Goal: Task Accomplishment & Management: Manage account settings

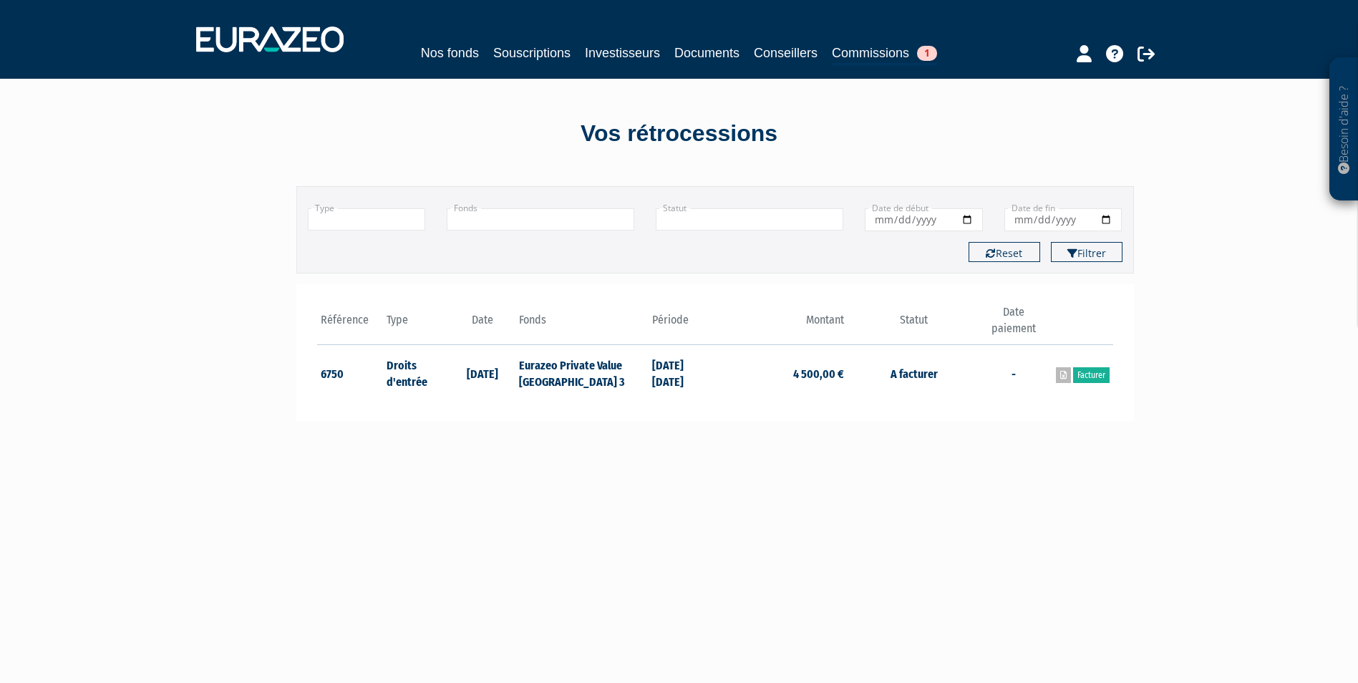
click at [1061, 374] on icon at bounding box center [1063, 375] width 6 height 9
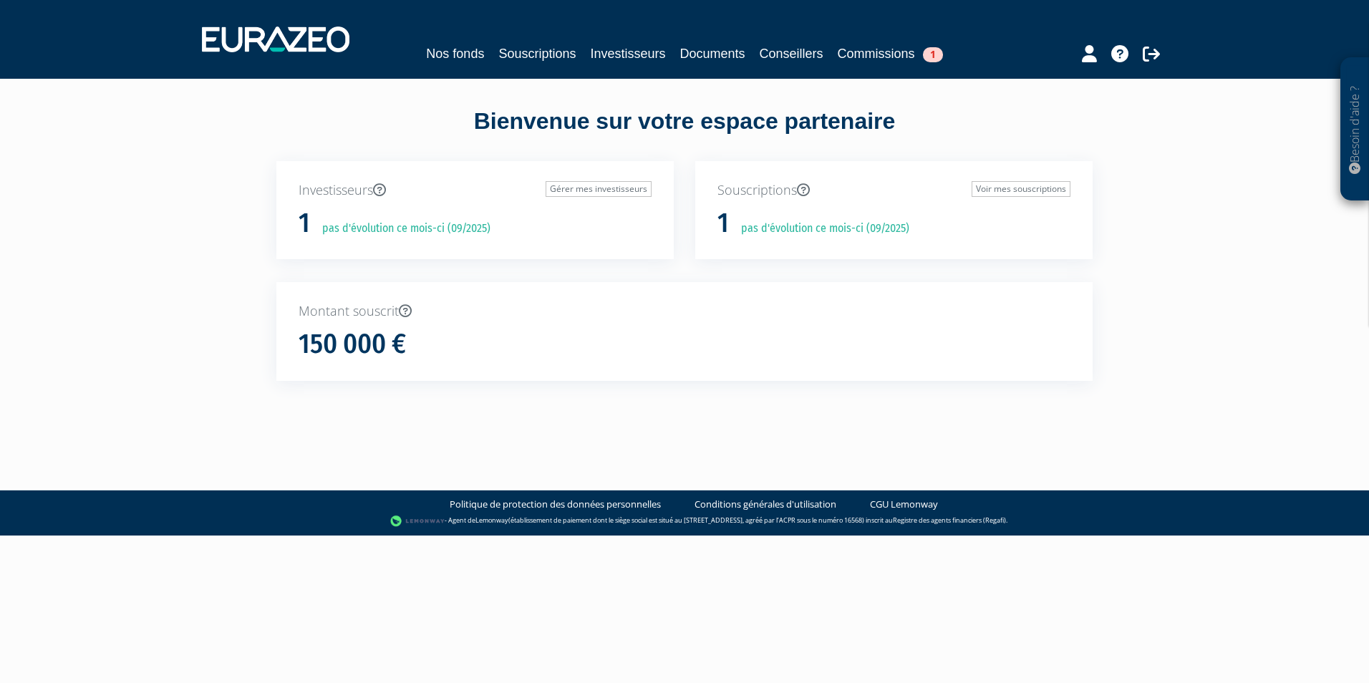
click at [389, 314] on p "Montant souscrit" at bounding box center [684, 311] width 772 height 19
click at [929, 50] on span "1" at bounding box center [933, 54] width 20 height 15
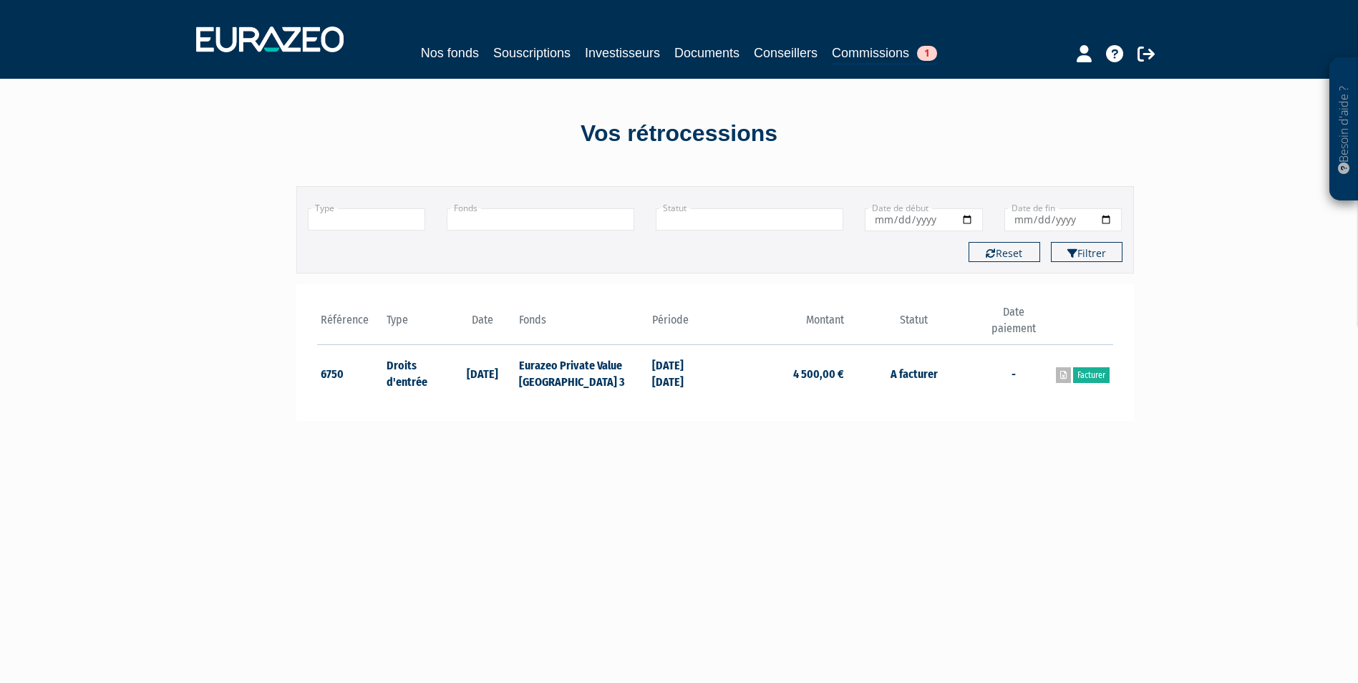
click at [1064, 377] on icon at bounding box center [1063, 375] width 6 height 9
click at [304, 31] on img at bounding box center [269, 39] width 147 height 26
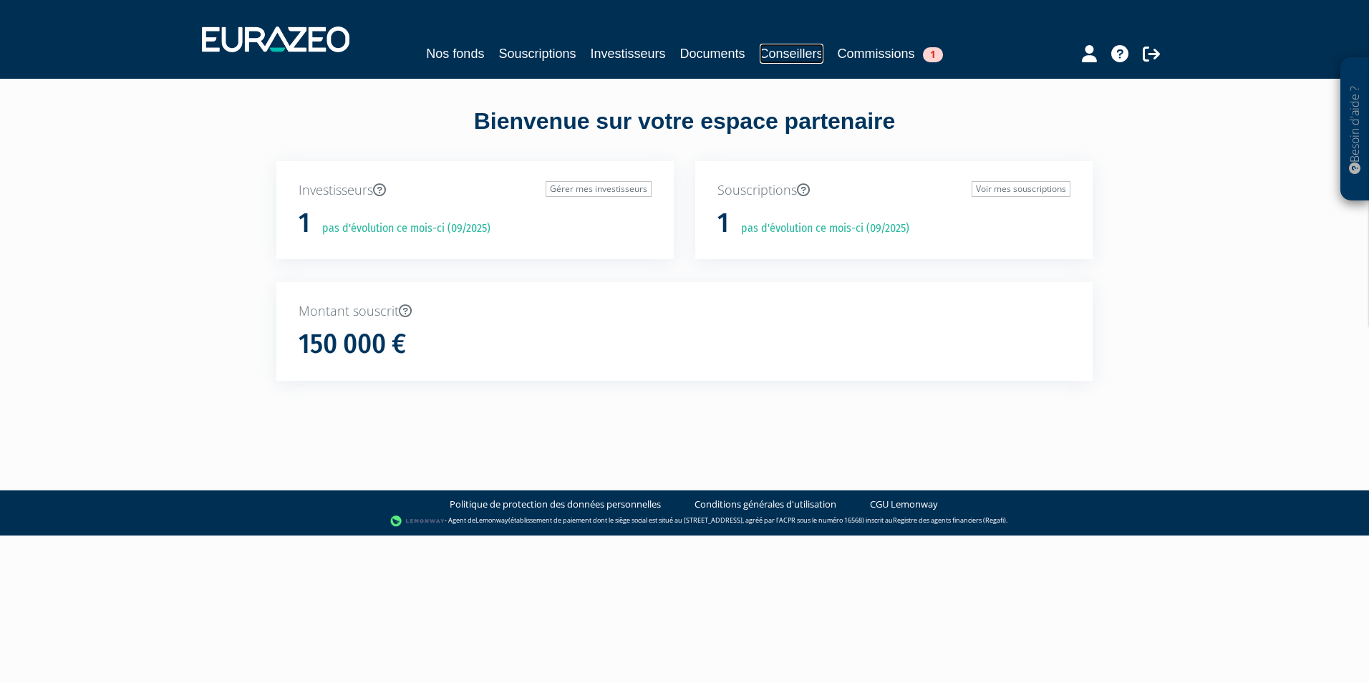
click at [800, 59] on link "Conseillers" at bounding box center [791, 54] width 64 height 20
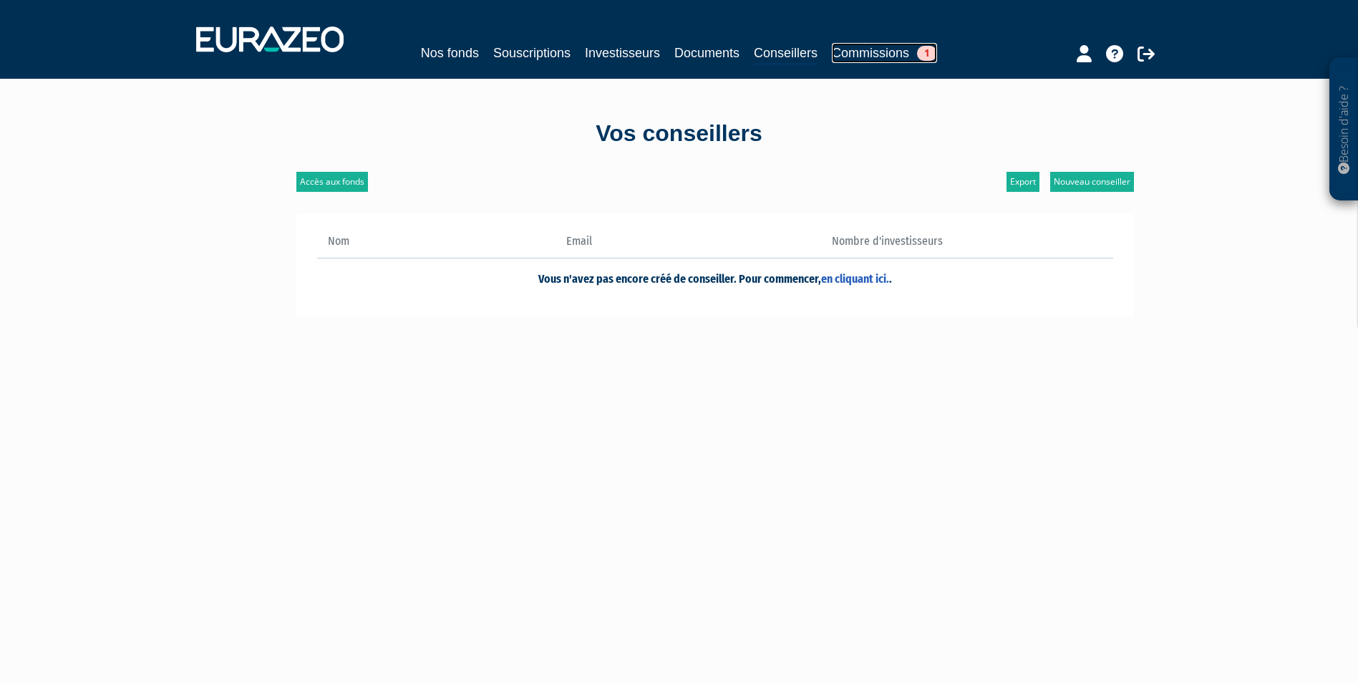
click at [900, 56] on link "Commissions 1" at bounding box center [884, 53] width 105 height 20
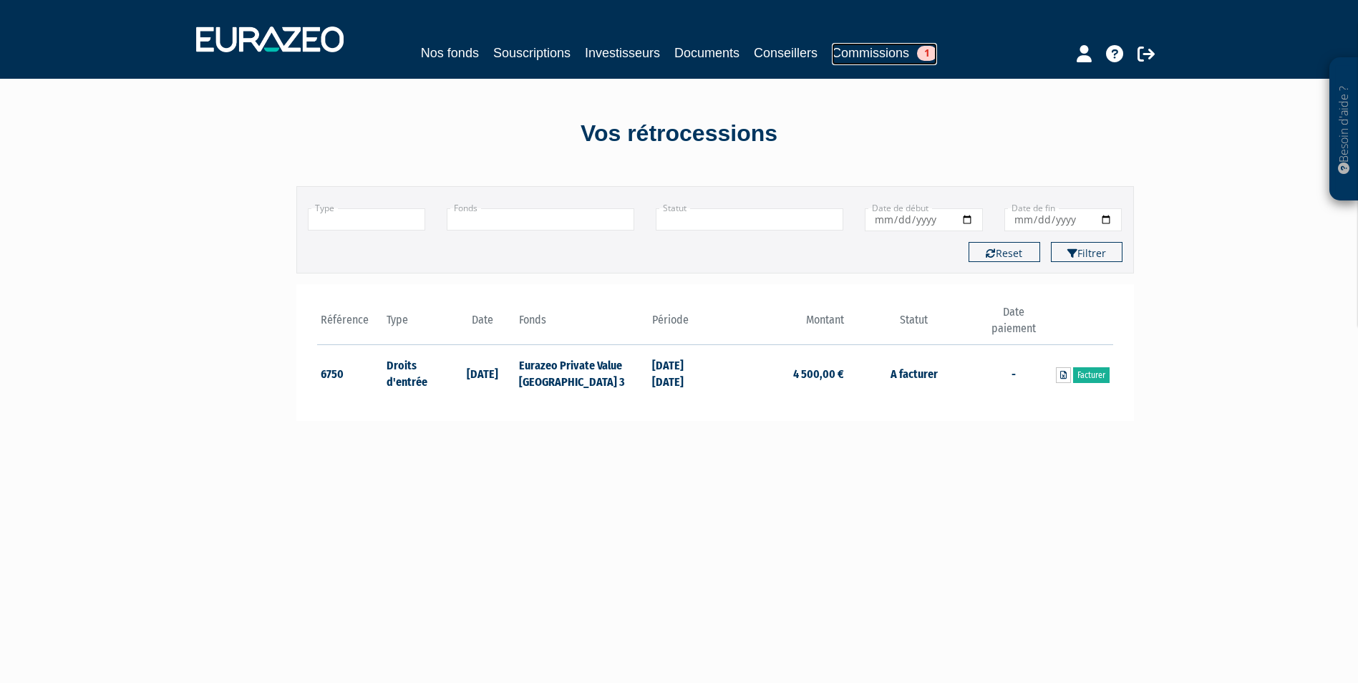
click at [922, 57] on span "1" at bounding box center [927, 53] width 20 height 15
click at [1092, 379] on link "Facturer" at bounding box center [1091, 375] width 37 height 16
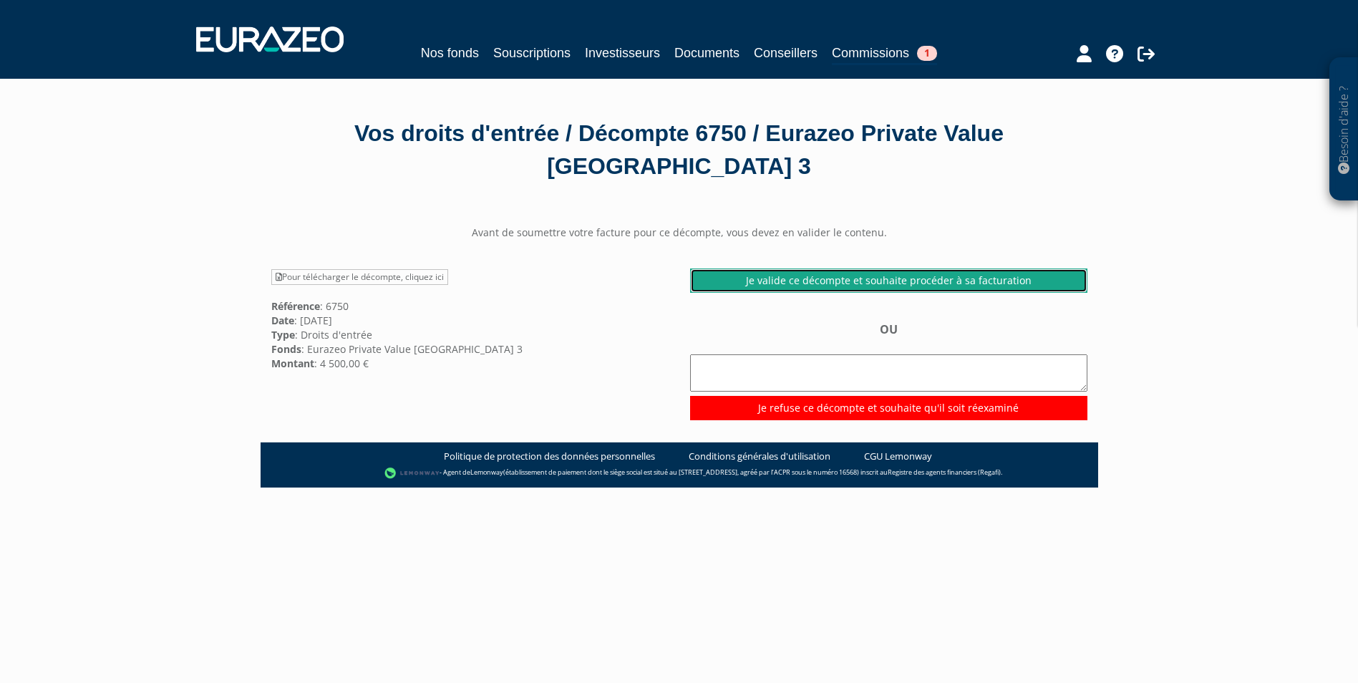
click at [904, 278] on link "Je valide ce décompte et souhaite procéder à sa facturation" at bounding box center [888, 280] width 397 height 24
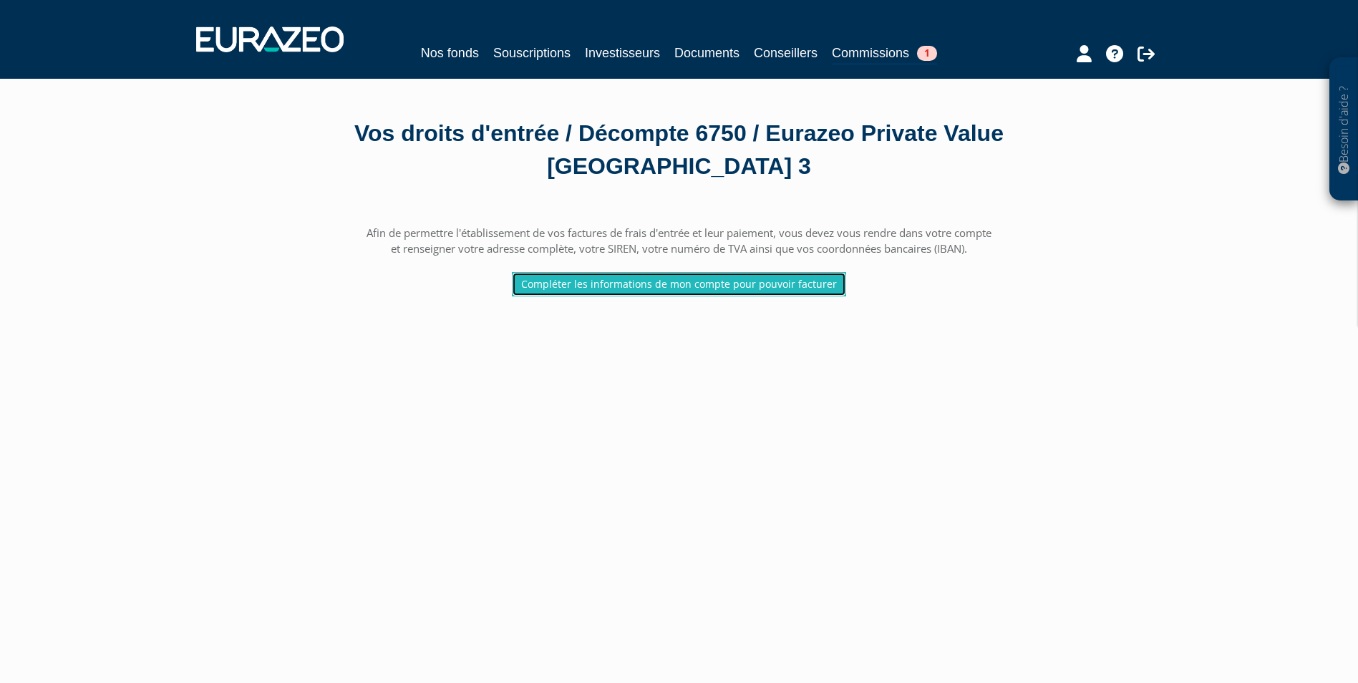
click at [707, 292] on link "Compléter les informations de mon compte pour pouvoir facturer" at bounding box center [679, 284] width 334 height 24
click at [682, 284] on link "Compléter les informations de mon compte pour pouvoir facturer" at bounding box center [679, 284] width 334 height 24
click at [714, 291] on link "Compléter les informations de mon compte pour pouvoir facturer" at bounding box center [679, 284] width 334 height 24
click at [1082, 58] on icon at bounding box center [1084, 53] width 15 height 17
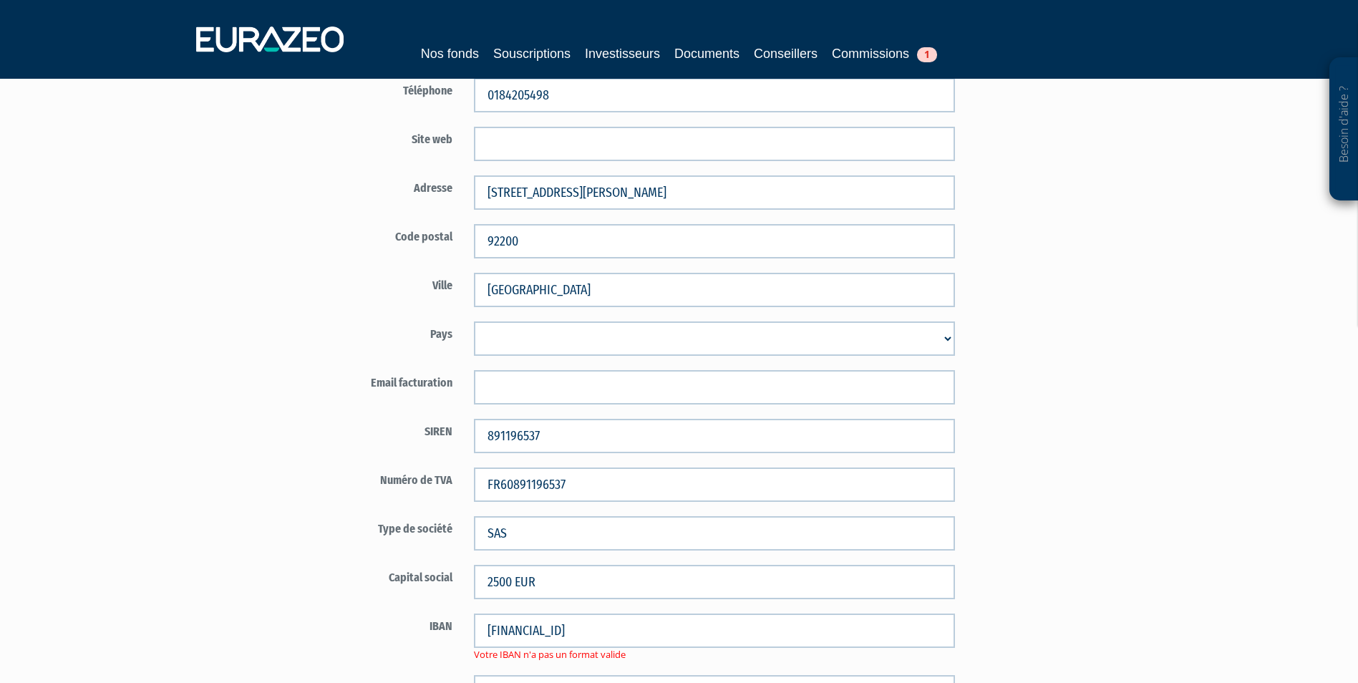
scroll to position [573, 0]
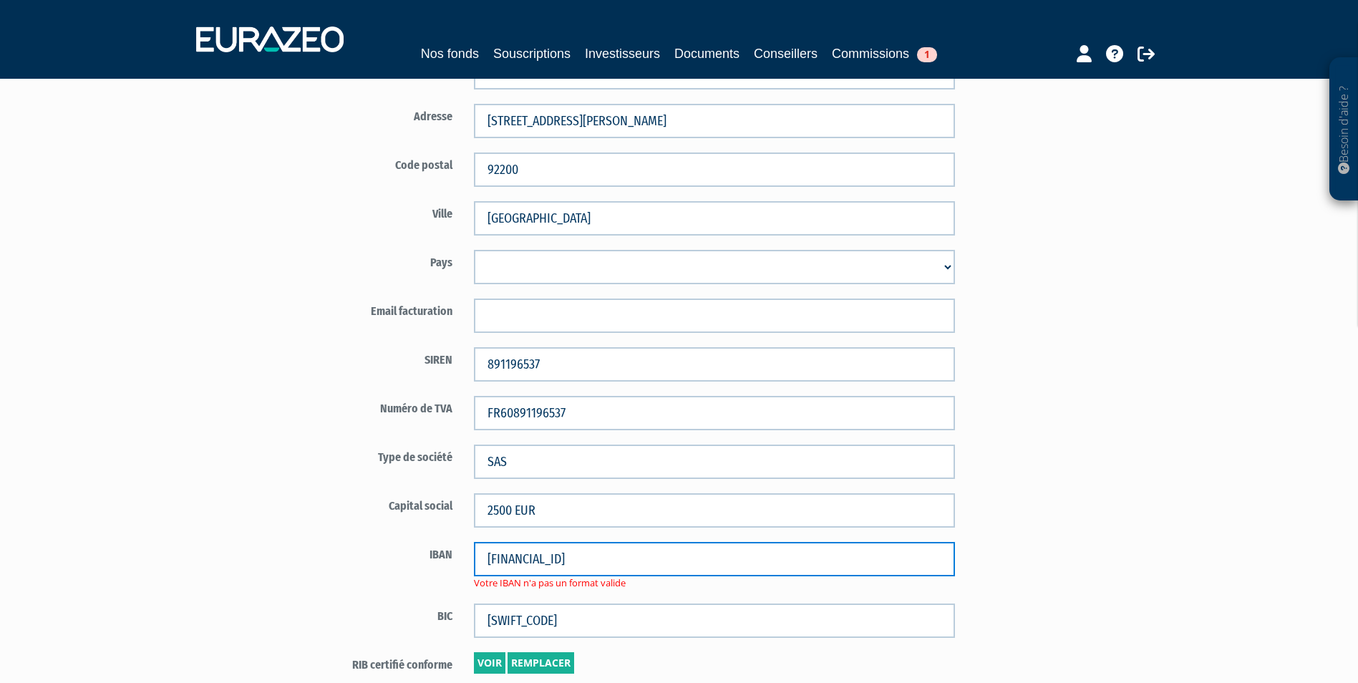
drag, startPoint x: 714, startPoint y: 562, endPoint x: 351, endPoint y: 563, distance: 362.2
click at [351, 563] on div "IBAN FR50 3000 2006 6900 0000 8602 Q27 Votre IBAN n'a pas un format valide" at bounding box center [631, 566] width 670 height 48
drag, startPoint x: 660, startPoint y: 558, endPoint x: 656, endPoint y: 588, distance: 29.6
click at [660, 559] on input "FR50 3000 2006 6900 0000 8602 Q27" at bounding box center [714, 559] width 481 height 34
click at [633, 558] on input "FR50 3000 2006 6900 0000 8602Q27" at bounding box center [714, 559] width 481 height 34
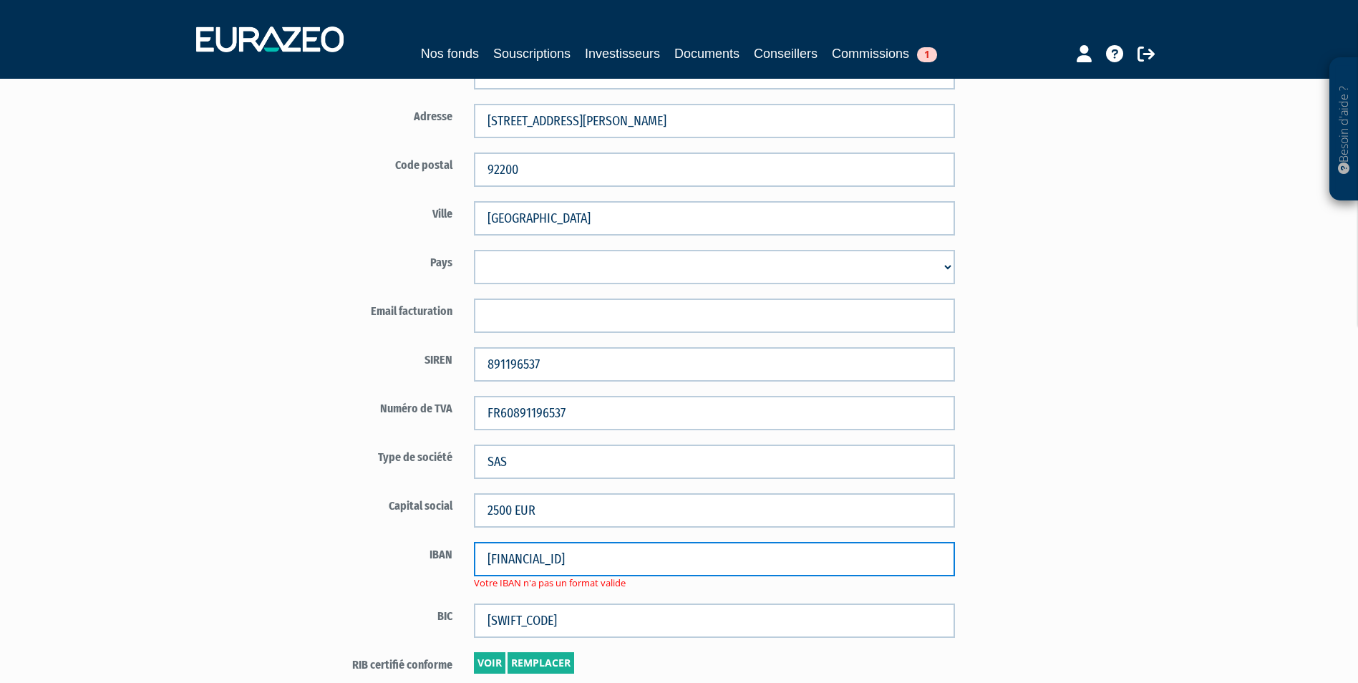
click at [603, 556] on input "FR50 3000 2006 6900 00008602Q27" at bounding box center [714, 559] width 481 height 34
click at [576, 560] on input "FR50 3000 2006 690000008602Q27" at bounding box center [714, 559] width 481 height 34
click at [547, 558] on input "FR50 3000 2006690000008602Q27" at bounding box center [714, 559] width 481 height 34
click at [518, 560] on input "FR50 30002006690000008602Q27" at bounding box center [714, 559] width 481 height 34
click at [489, 561] on input "FR5030002006690000008602Q27" at bounding box center [714, 559] width 481 height 34
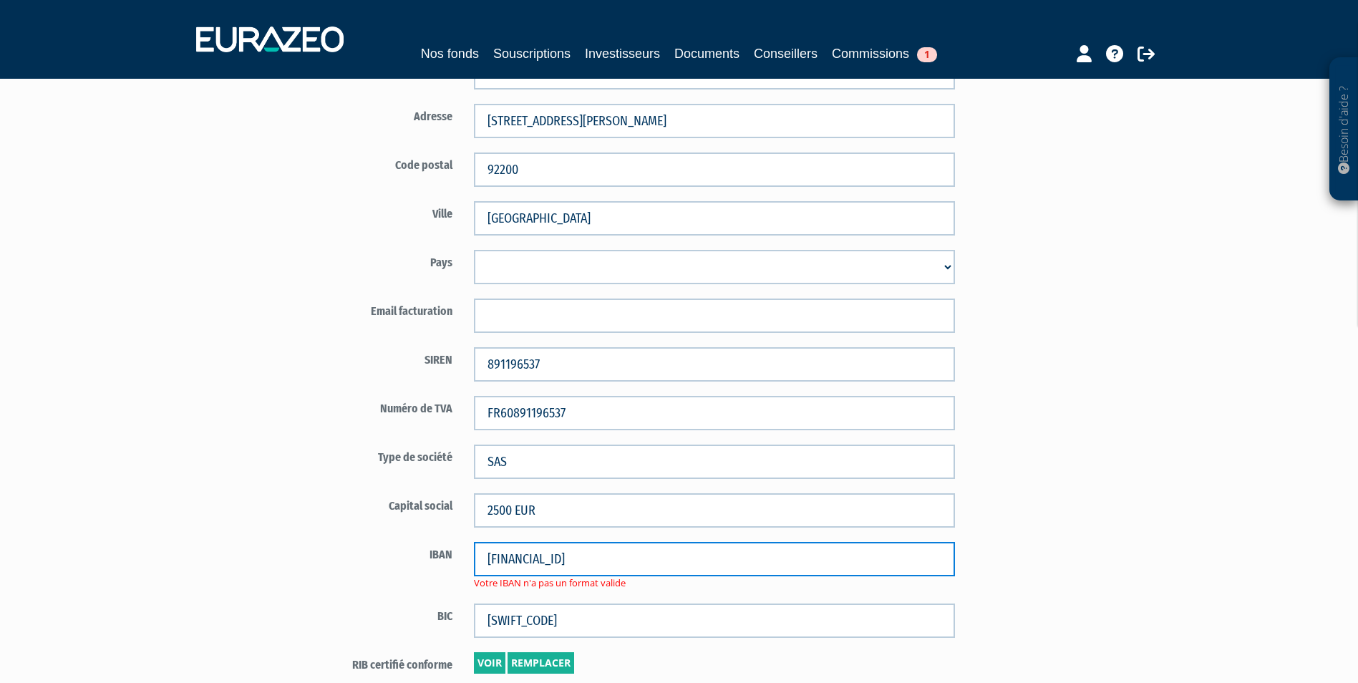
click at [692, 554] on input "FR5030002006690000008602Q27" at bounding box center [714, 559] width 481 height 34
type input "FR5030002006690000008602Q27"
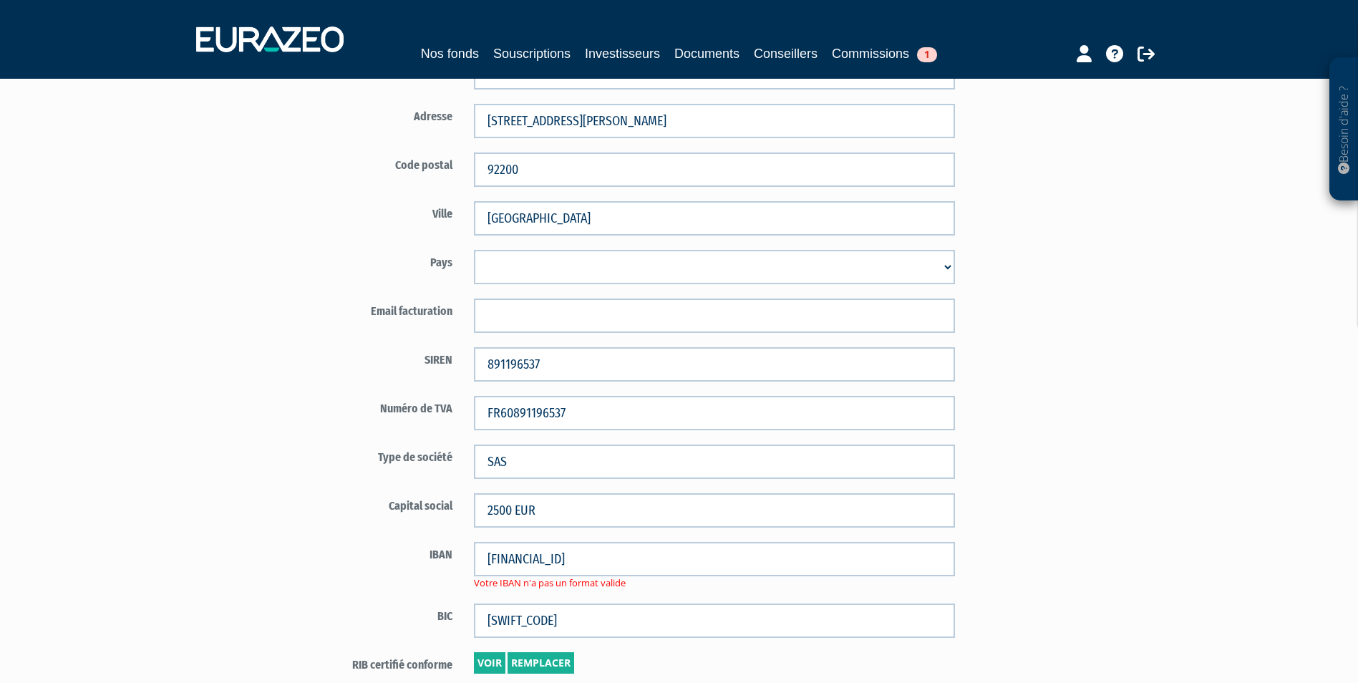
click at [723, 591] on form "Code distributeur 350 Raison sociale* FIDEXIOM PATRIMOINE 21001420" at bounding box center [631, 204] width 670 height 1167
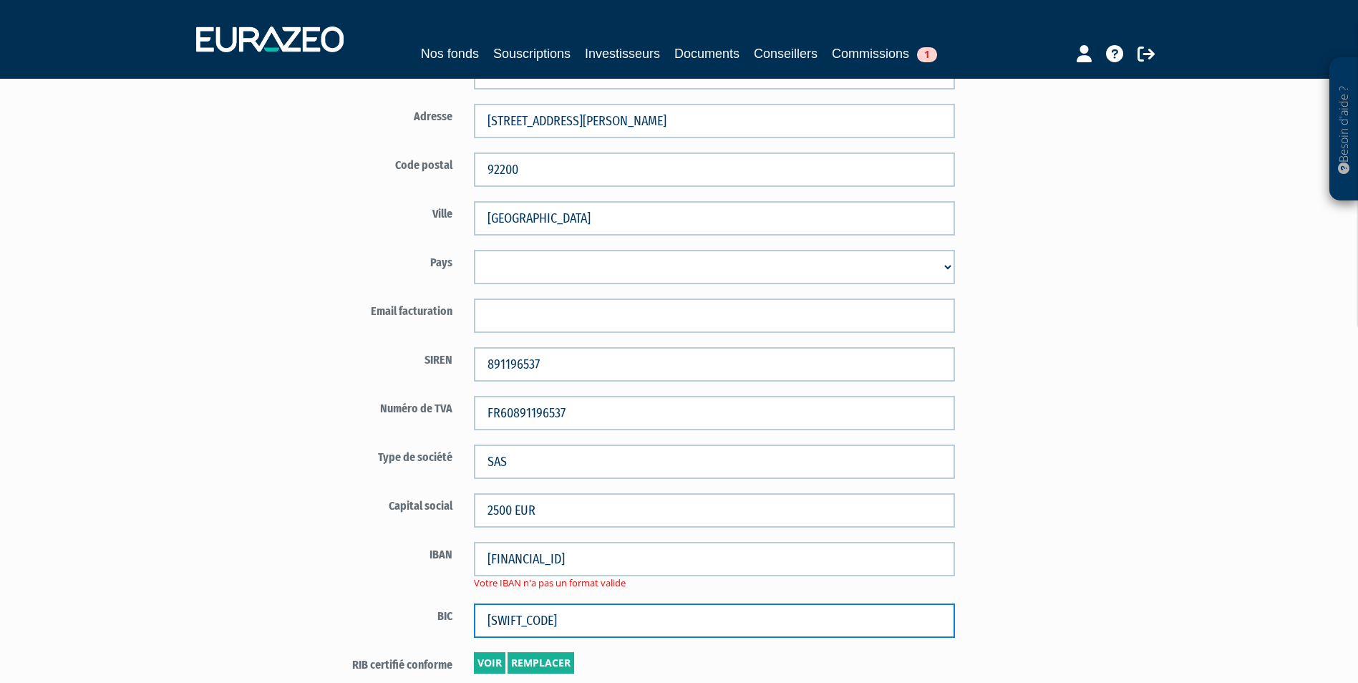
click at [679, 621] on input "CRLYFRPP" at bounding box center [714, 620] width 481 height 34
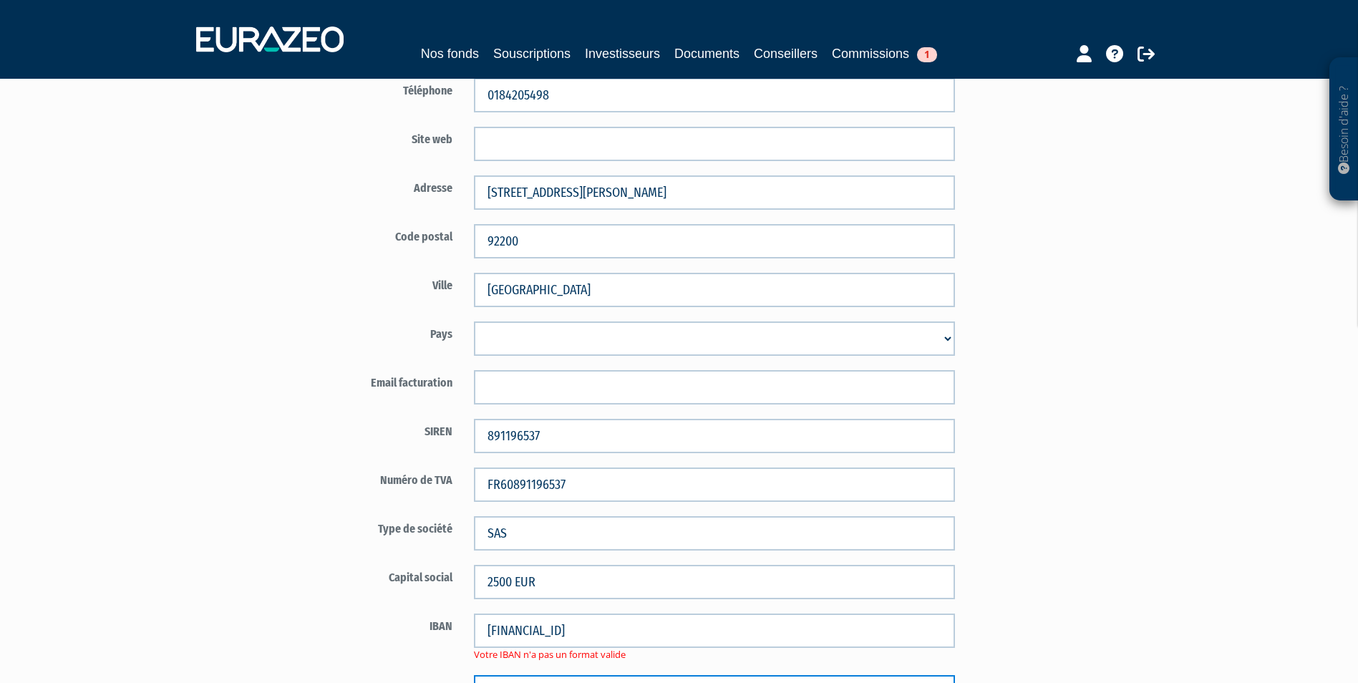
scroll to position [429, 0]
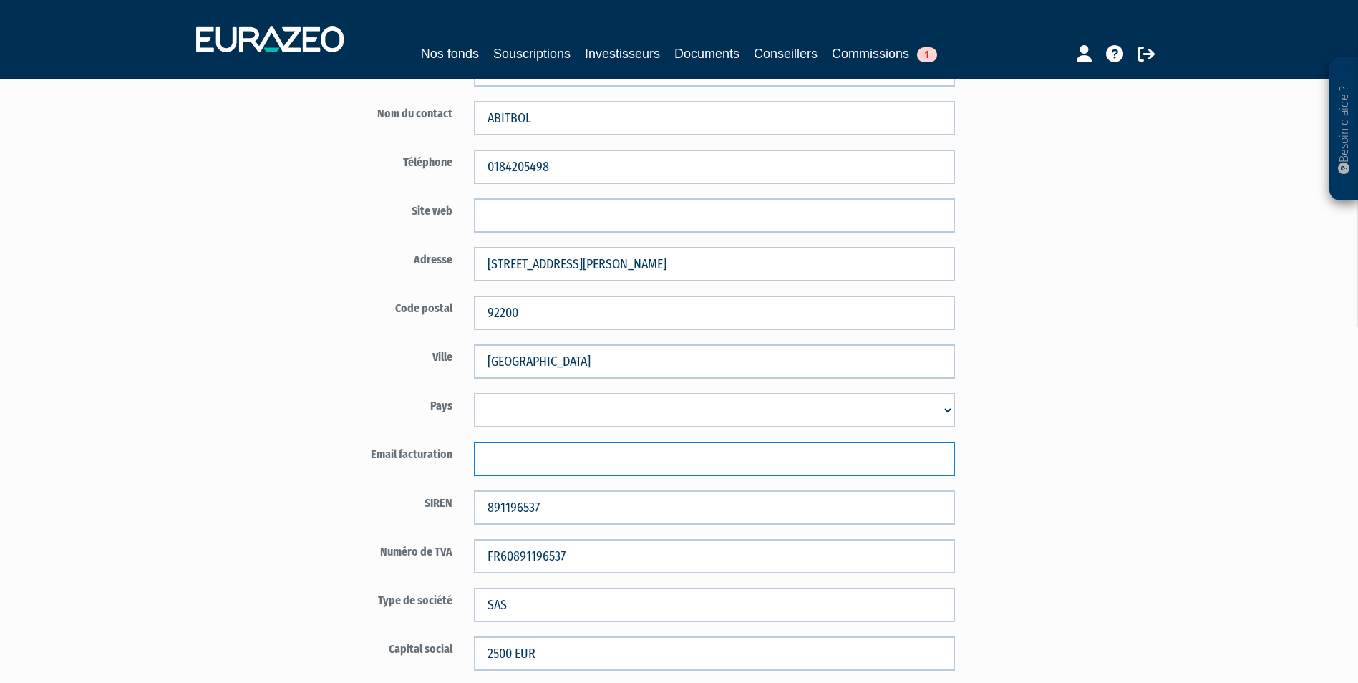
click at [540, 466] on input "text" at bounding box center [714, 459] width 481 height 34
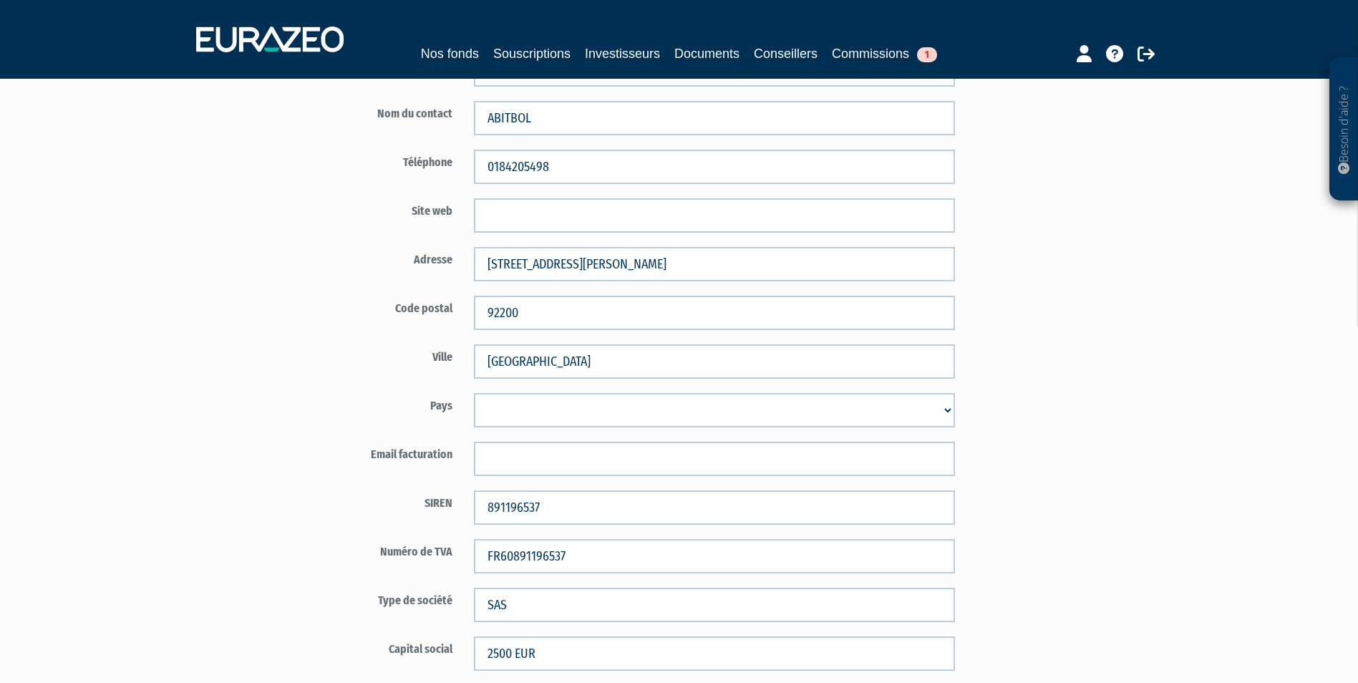
click at [1059, 452] on div "Code distributeur 350 FIDEXIOM PATRIMOINE 21001420" at bounding box center [714, 347] width 837 height 1210
click at [631, 412] on select "Afghanistan Afrique du Sud Albanie Algérie Allemagne Andorre Angola Anguilla An…" at bounding box center [714, 410] width 481 height 34
select select "75"
click at [474, 393] on select "Afghanistan Afrique du Sud Albanie Algérie Allemagne Andorre Angola Anguilla An…" at bounding box center [714, 410] width 481 height 34
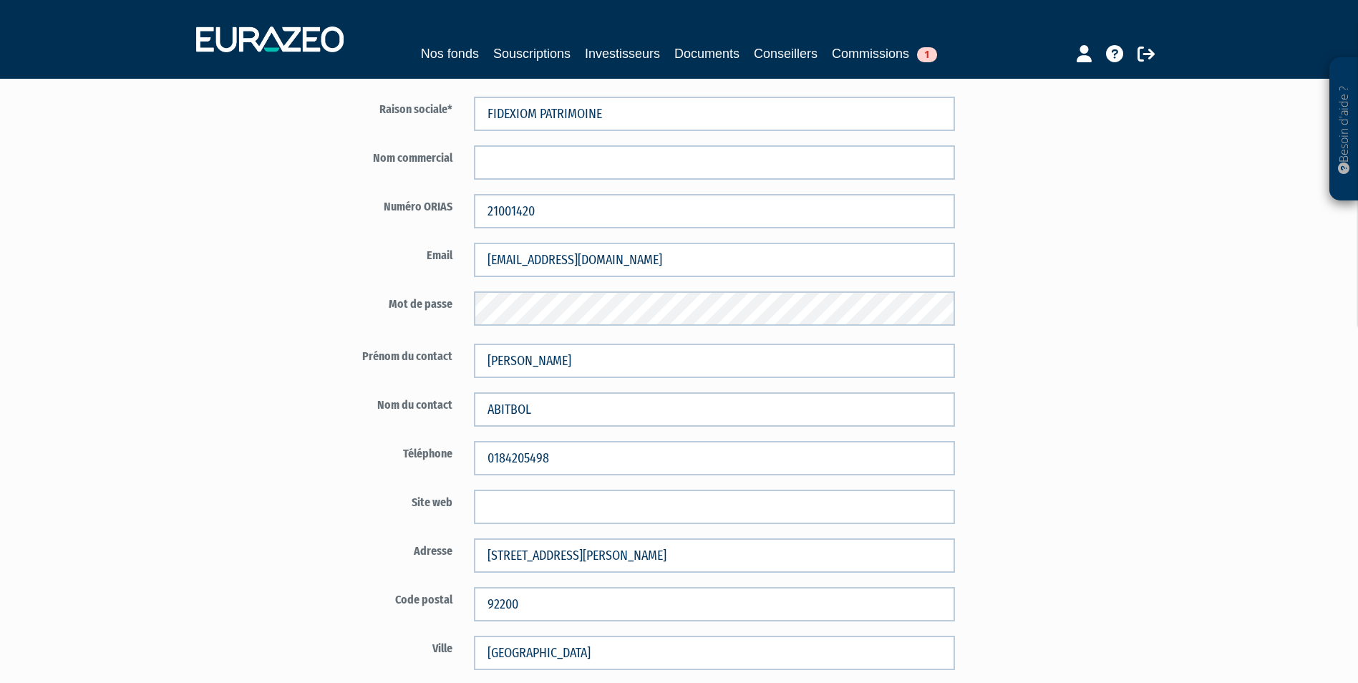
scroll to position [143, 0]
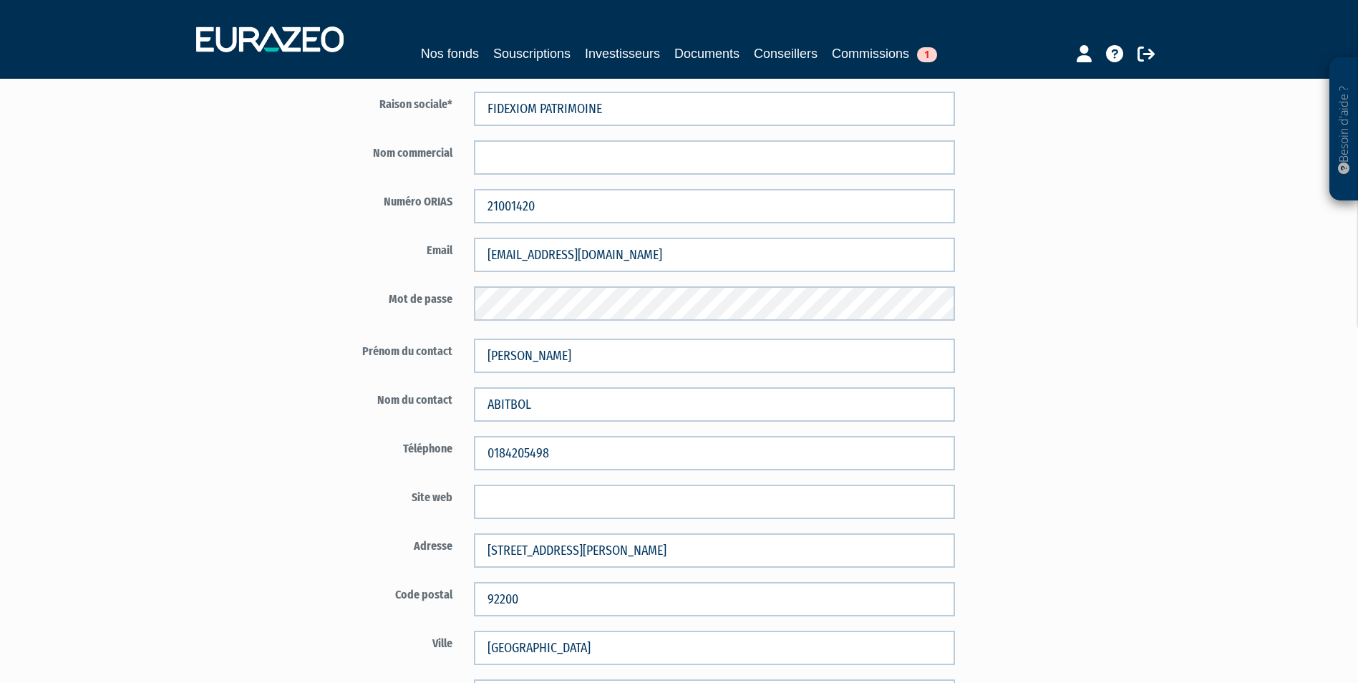
click at [1029, 439] on div "Code distributeur 350 FIDEXIOM PATRIMOINE 21001420" at bounding box center [714, 634] width 837 height 1210
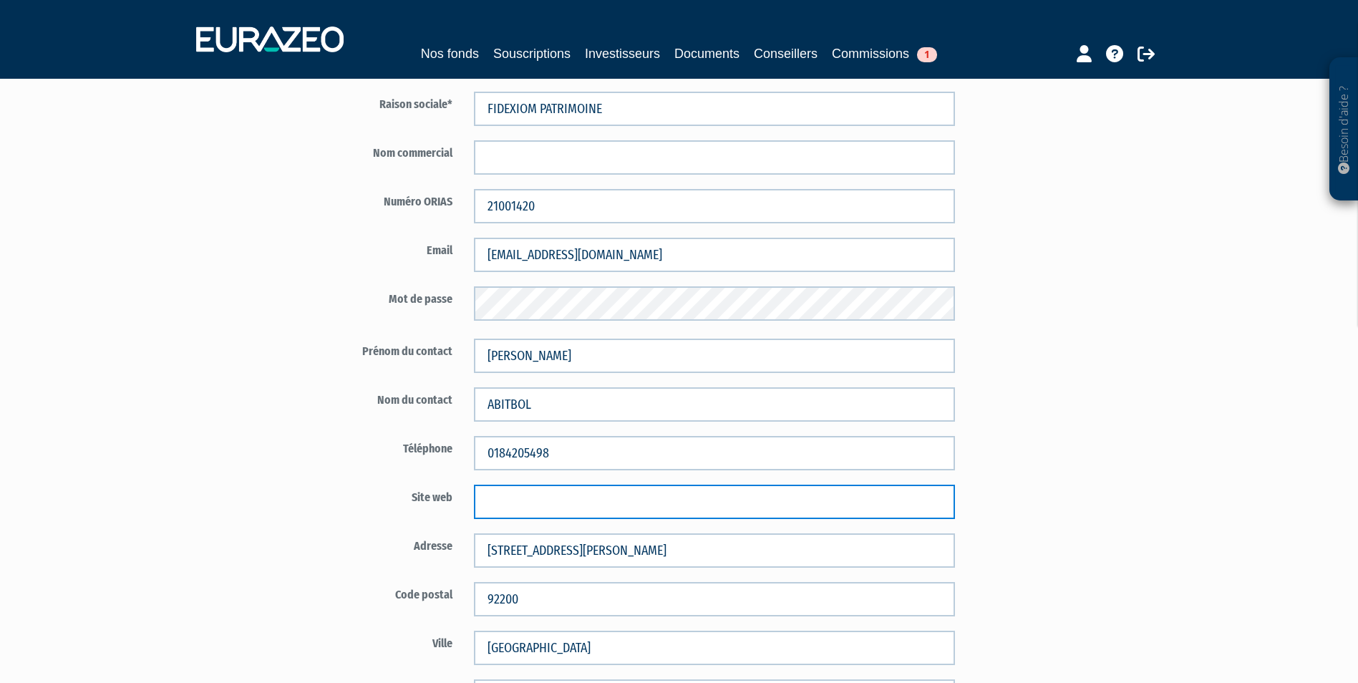
click at [566, 497] on input "text" at bounding box center [714, 502] width 481 height 34
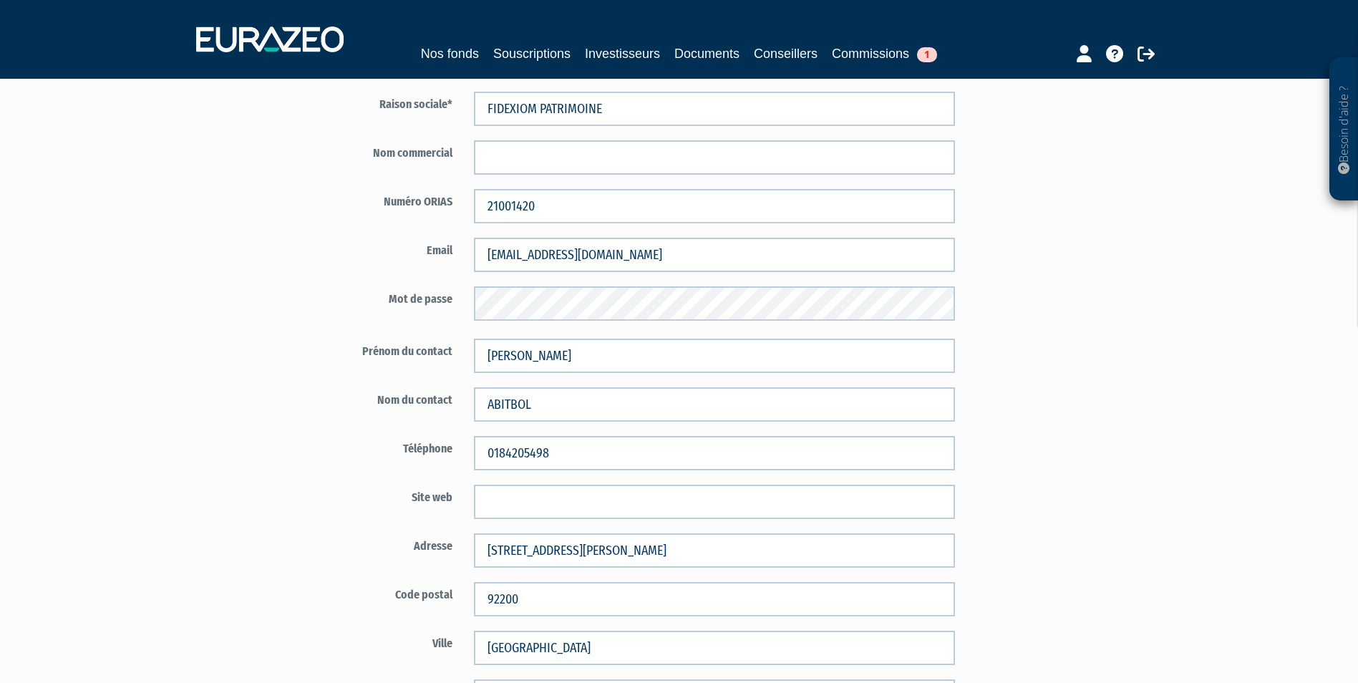
click at [1111, 510] on div "Code distributeur 350 FIDEXIOM PATRIMOINE 21001420" at bounding box center [714, 634] width 837 height 1210
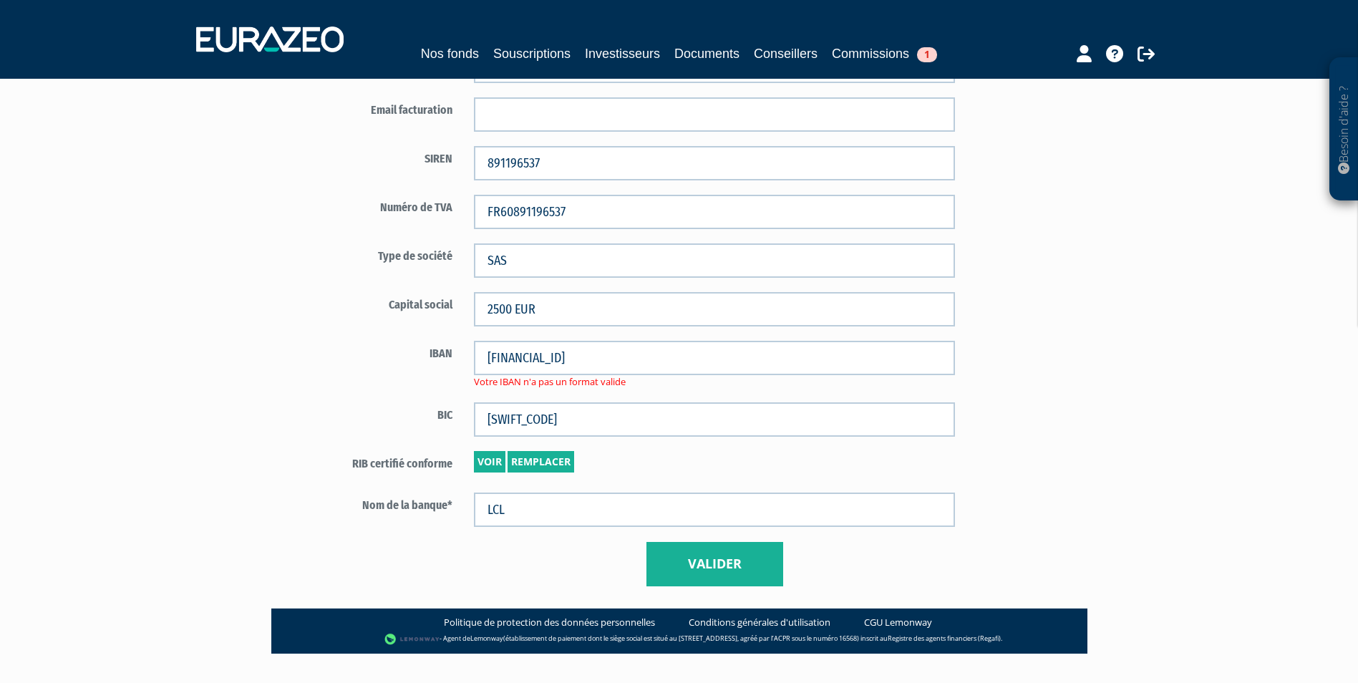
scroll to position [802, 0]
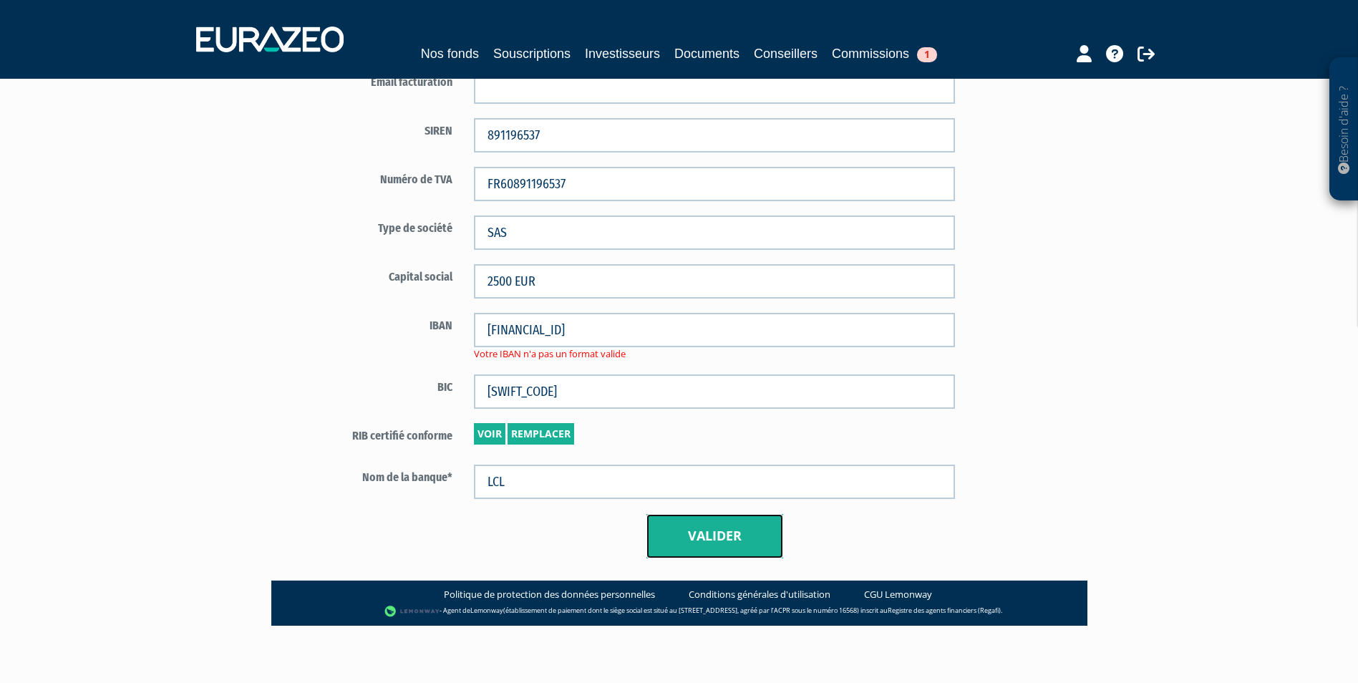
click at [744, 540] on button "Valider" at bounding box center [714, 536] width 137 height 44
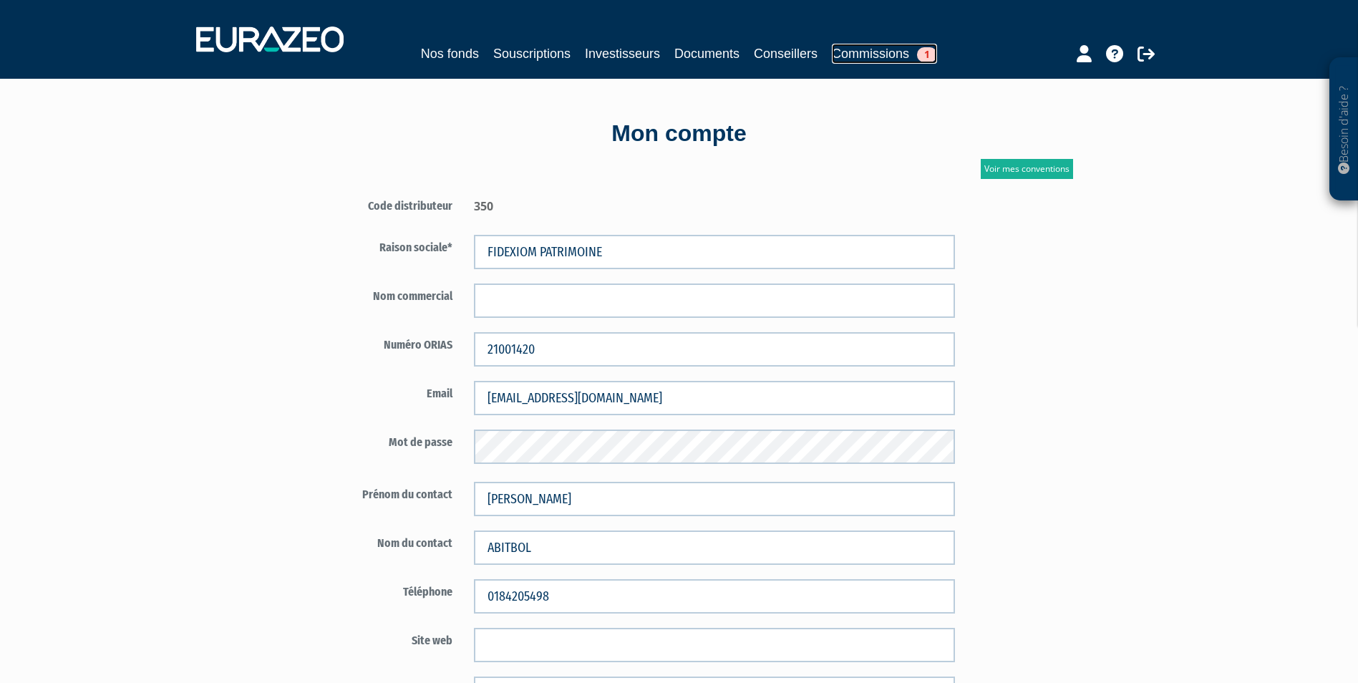
click at [927, 52] on span "1" at bounding box center [927, 54] width 20 height 15
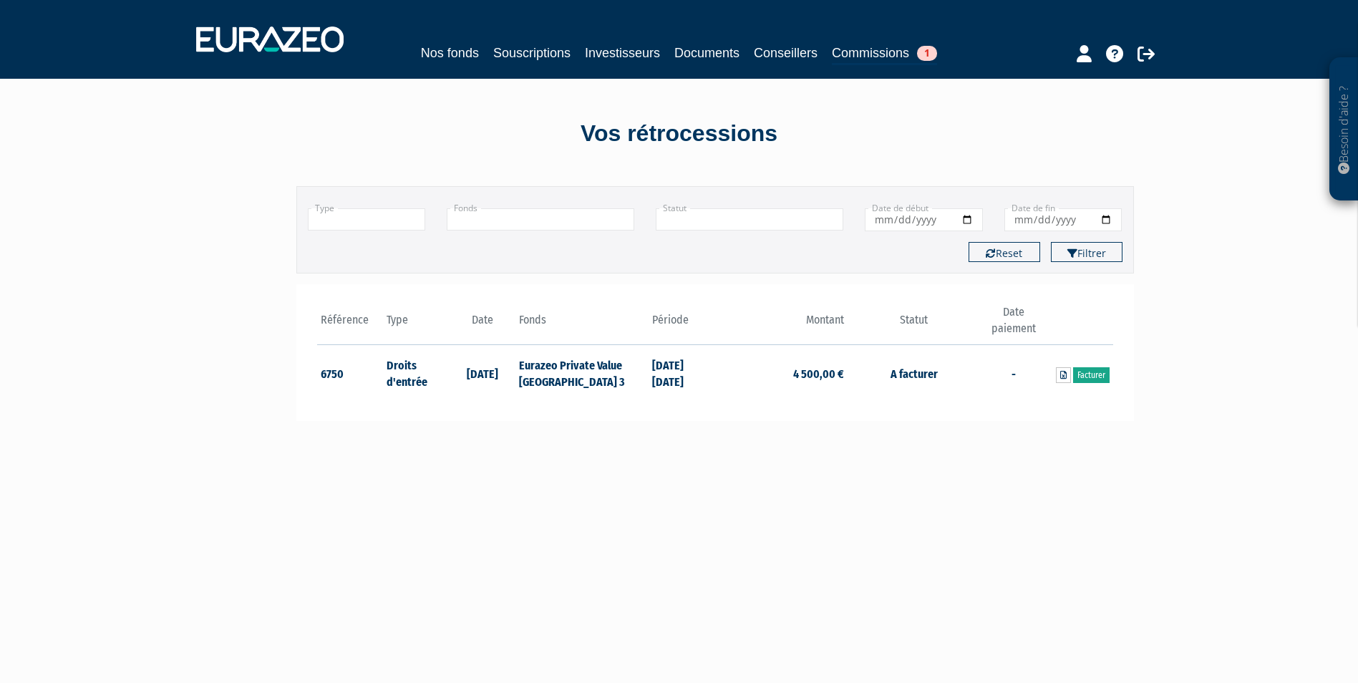
click at [1086, 374] on link "Facturer" at bounding box center [1091, 375] width 37 height 16
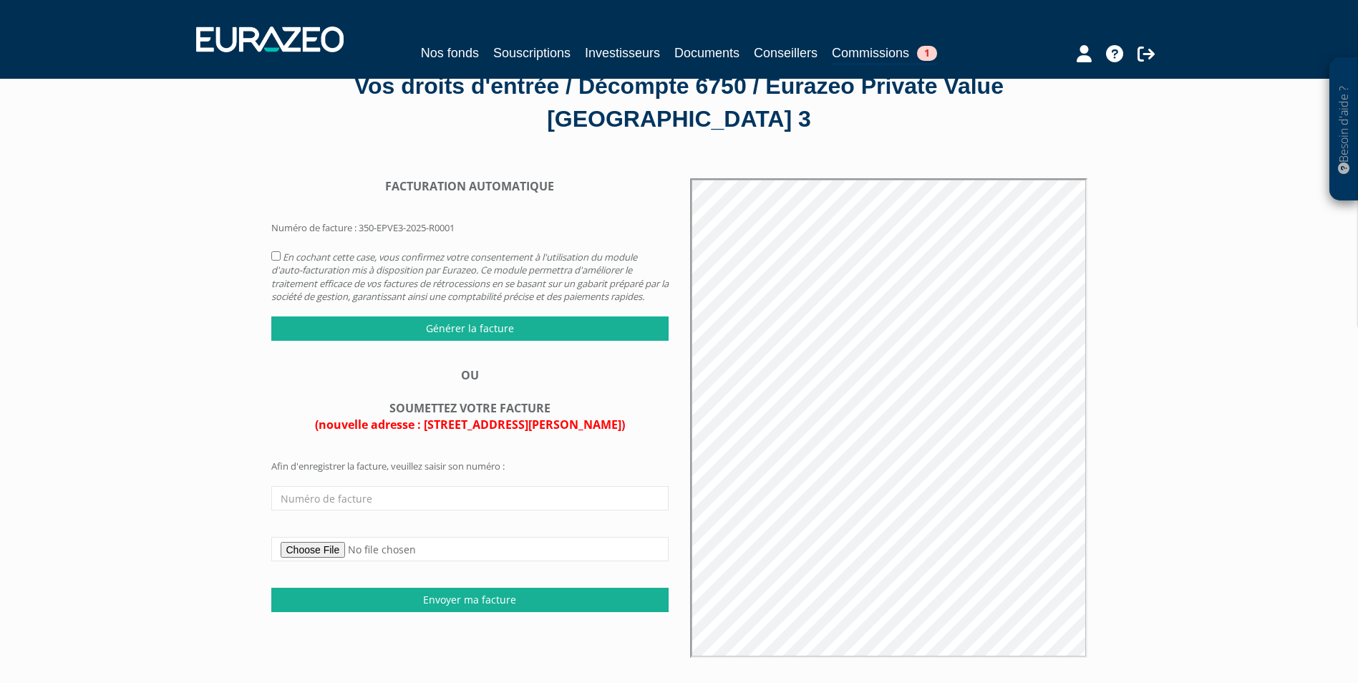
scroll to position [72, 0]
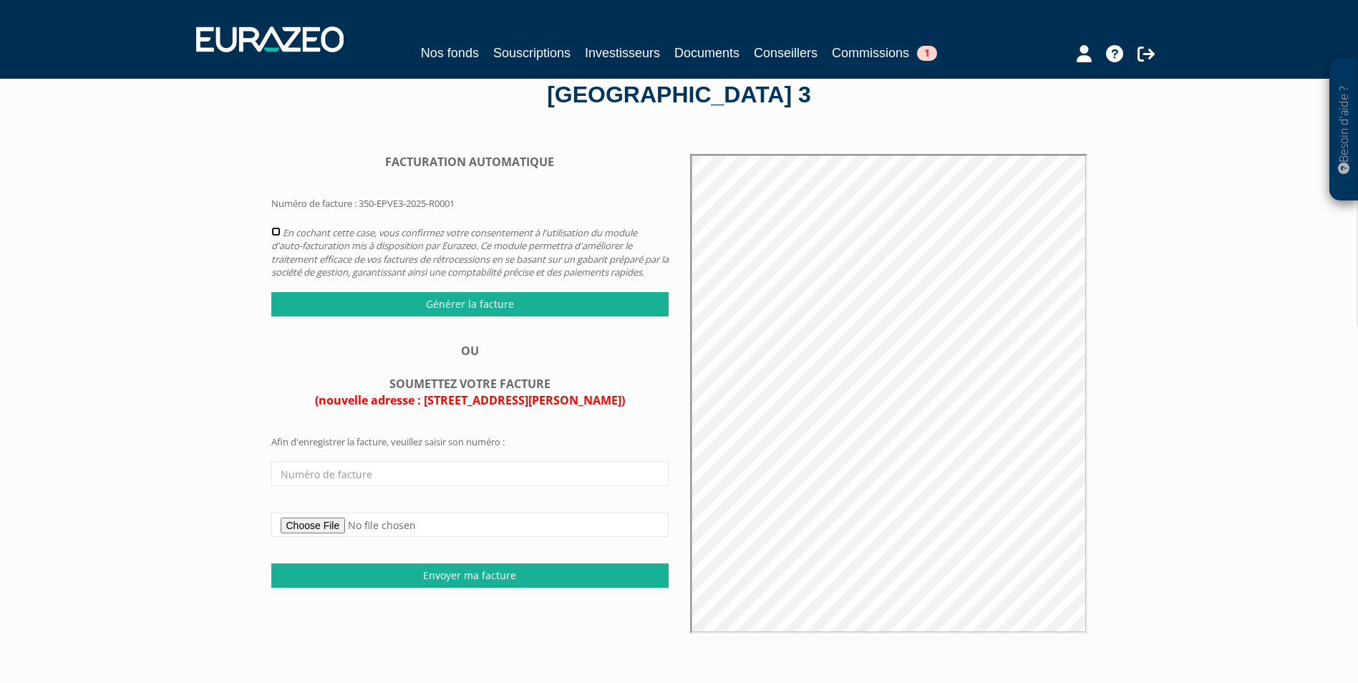
click at [273, 233] on input "checkbox" at bounding box center [275, 231] width 9 height 9
checkbox input "true"
click at [477, 316] on input "Générer la facture" at bounding box center [469, 304] width 397 height 24
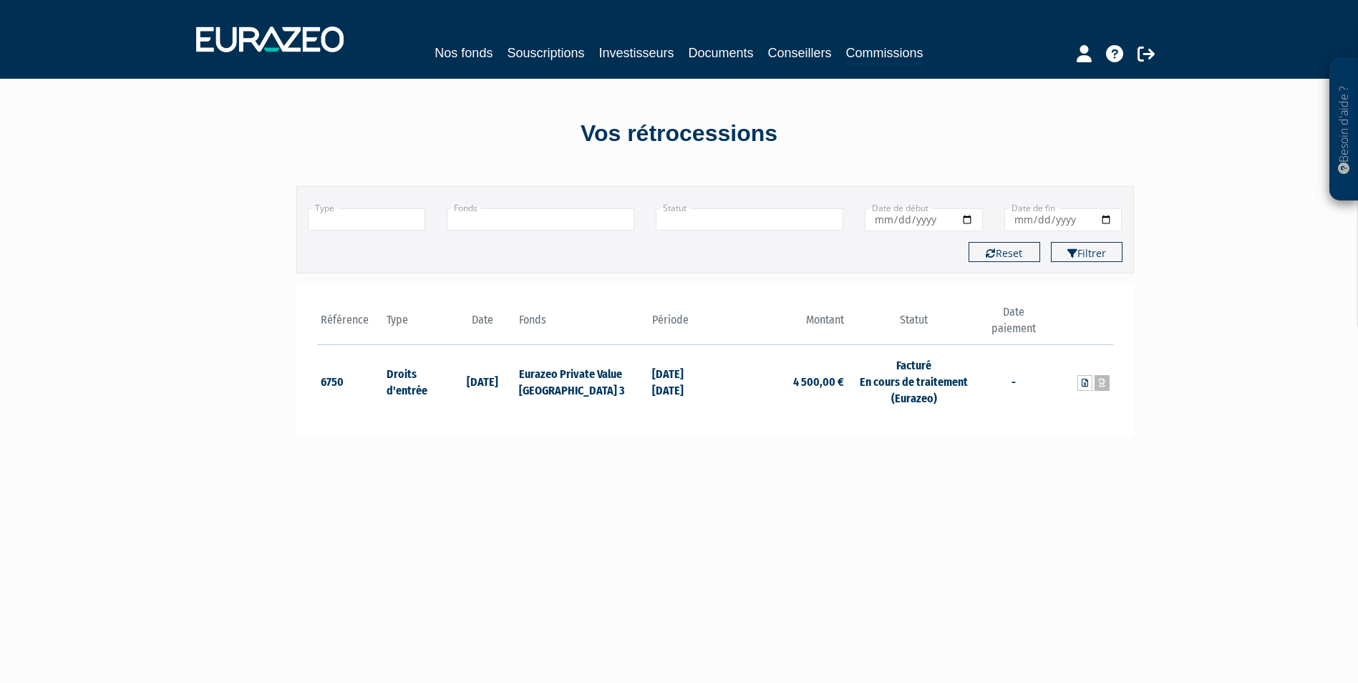
click at [1103, 387] on link at bounding box center [1101, 383] width 15 height 16
click at [1102, 384] on icon at bounding box center [1102, 383] width 6 height 9
